Goal: Navigation & Orientation: Find specific page/section

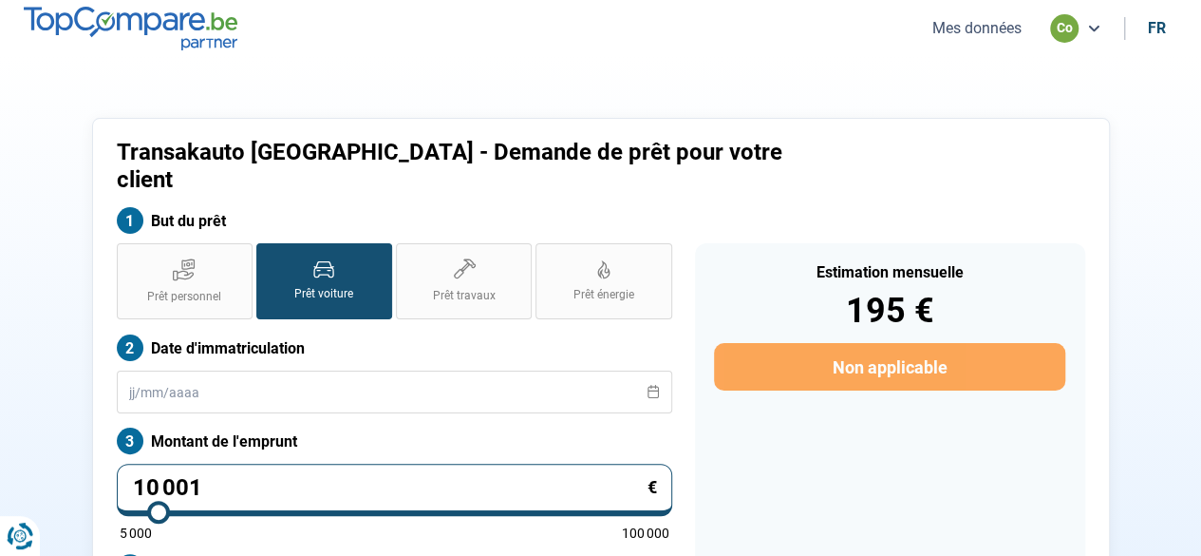
click at [189, 39] on img at bounding box center [131, 28] width 214 height 43
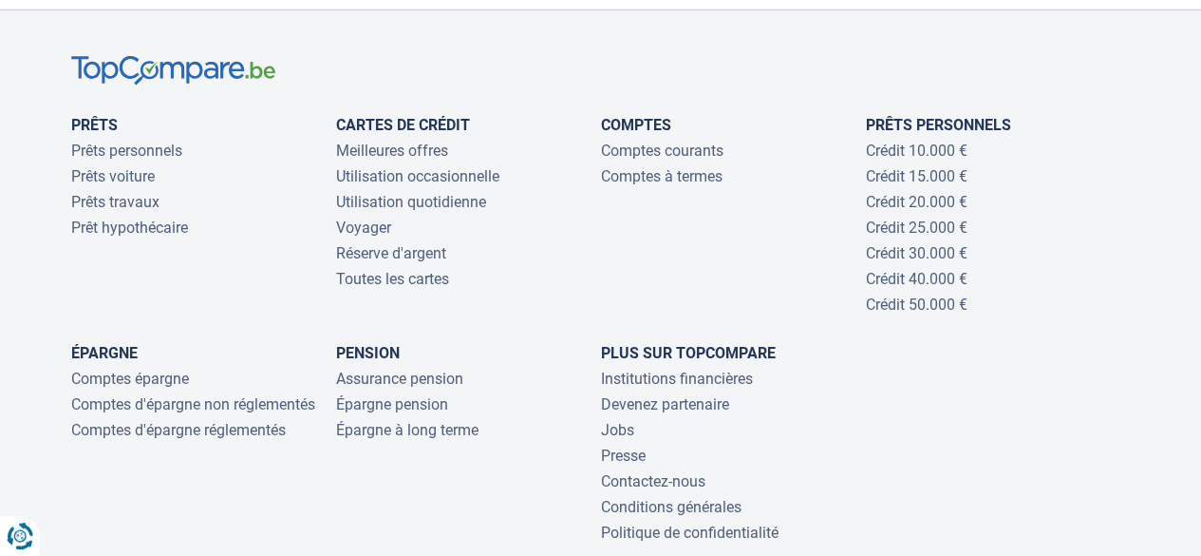
scroll to position [6340, 0]
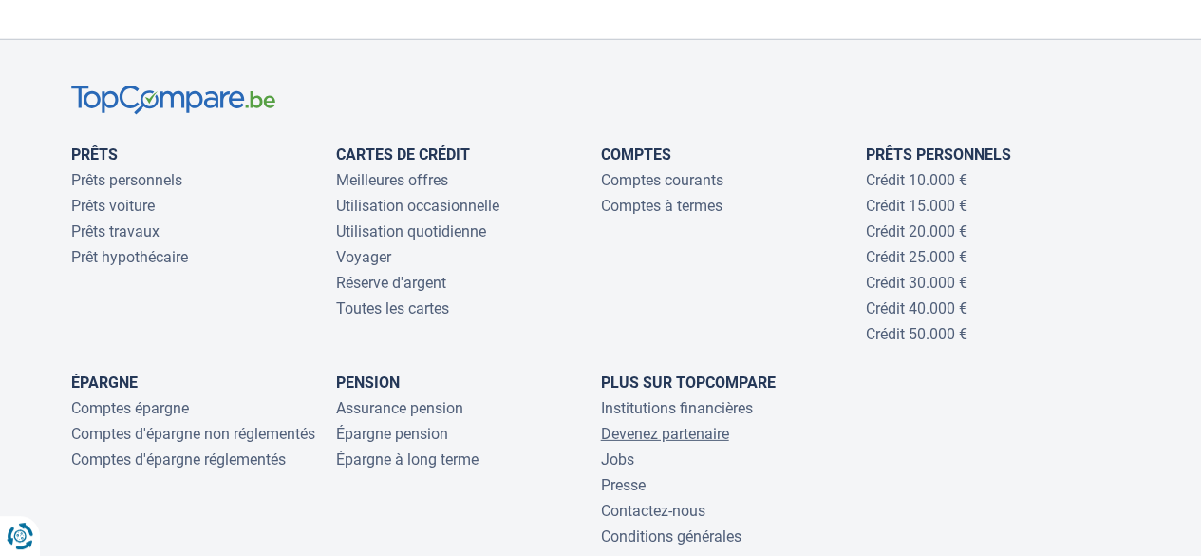
click at [671, 432] on link "Devenez partenaire" at bounding box center [665, 434] width 128 height 18
click at [710, 405] on link "Institutions financières" at bounding box center [677, 408] width 152 height 18
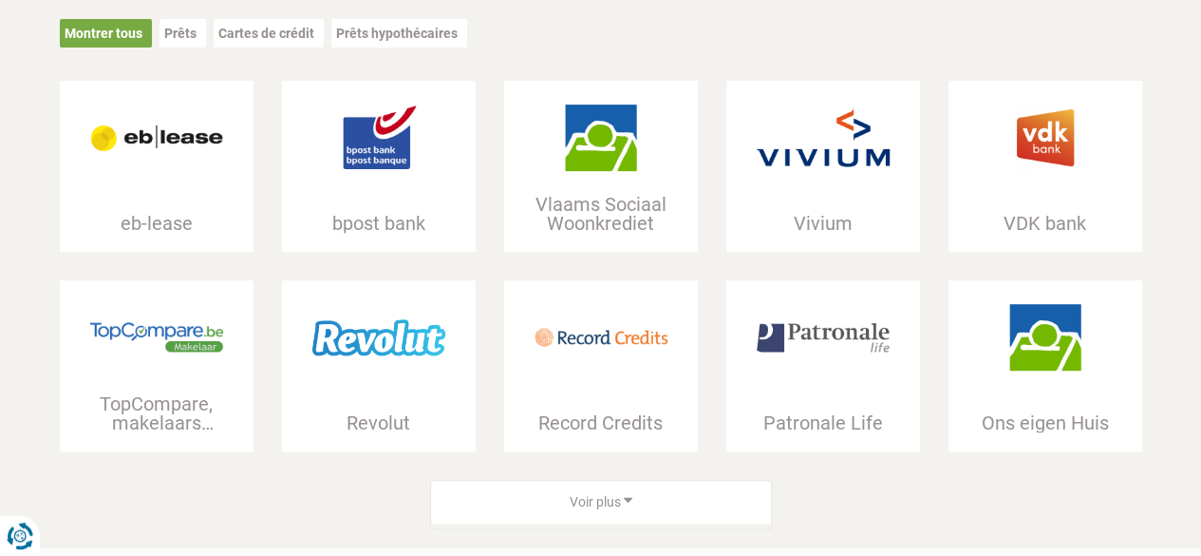
scroll to position [380, 0]
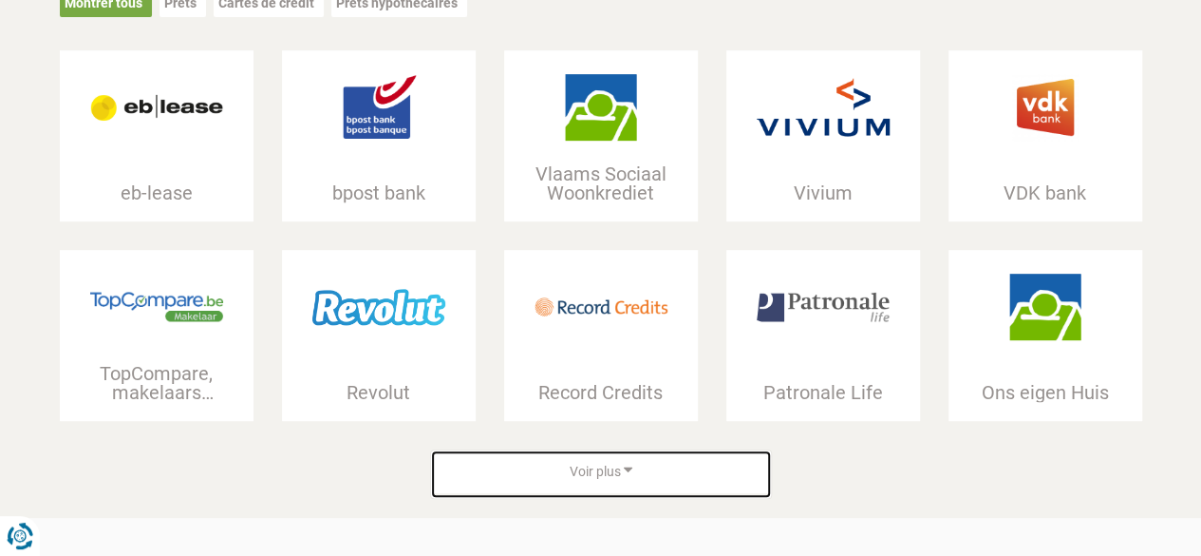
click at [614, 463] on span "Voir plus" at bounding box center [595, 472] width 51 height 19
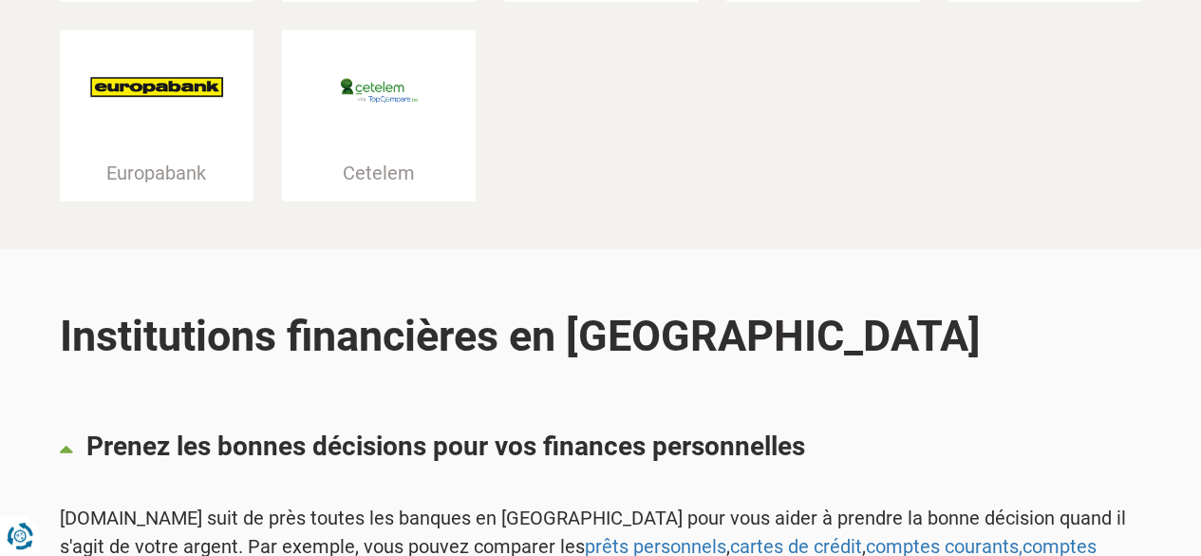
scroll to position [2564, 0]
